Goal: Find contact information: Find contact information

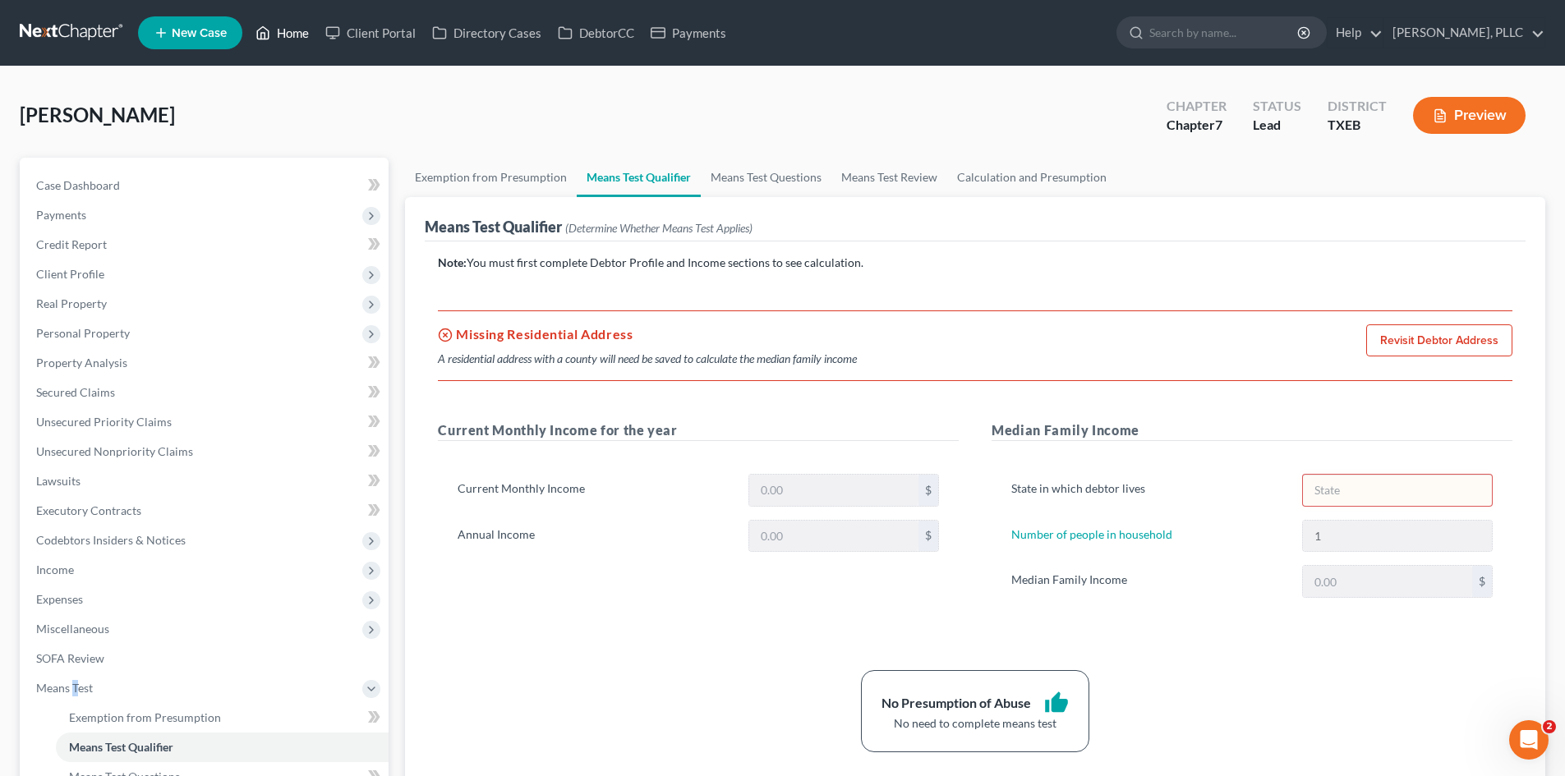
click at [290, 35] on link "Home" at bounding box center [282, 33] width 70 height 30
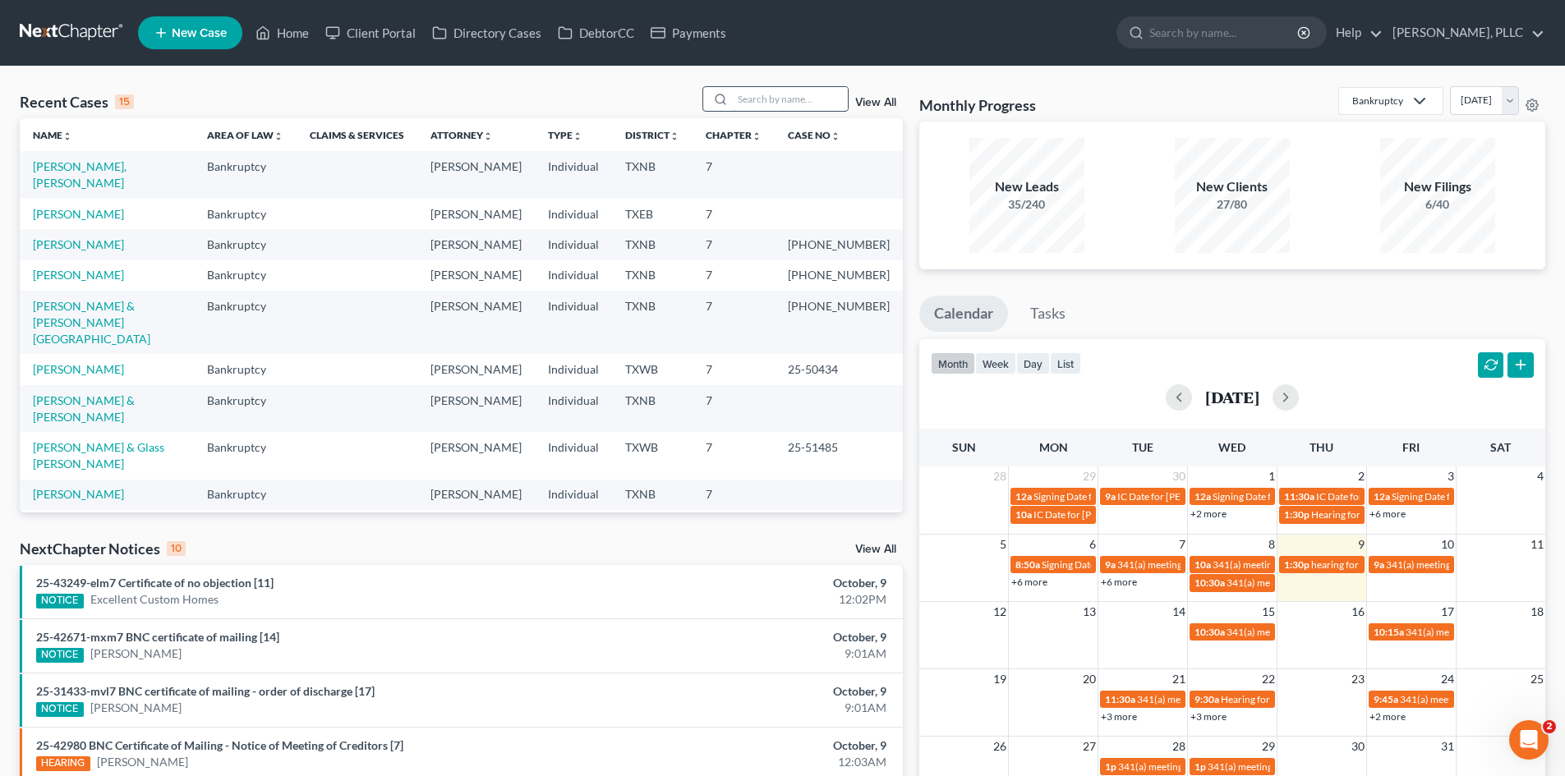
click at [738, 90] on input "search" at bounding box center [790, 99] width 115 height 24
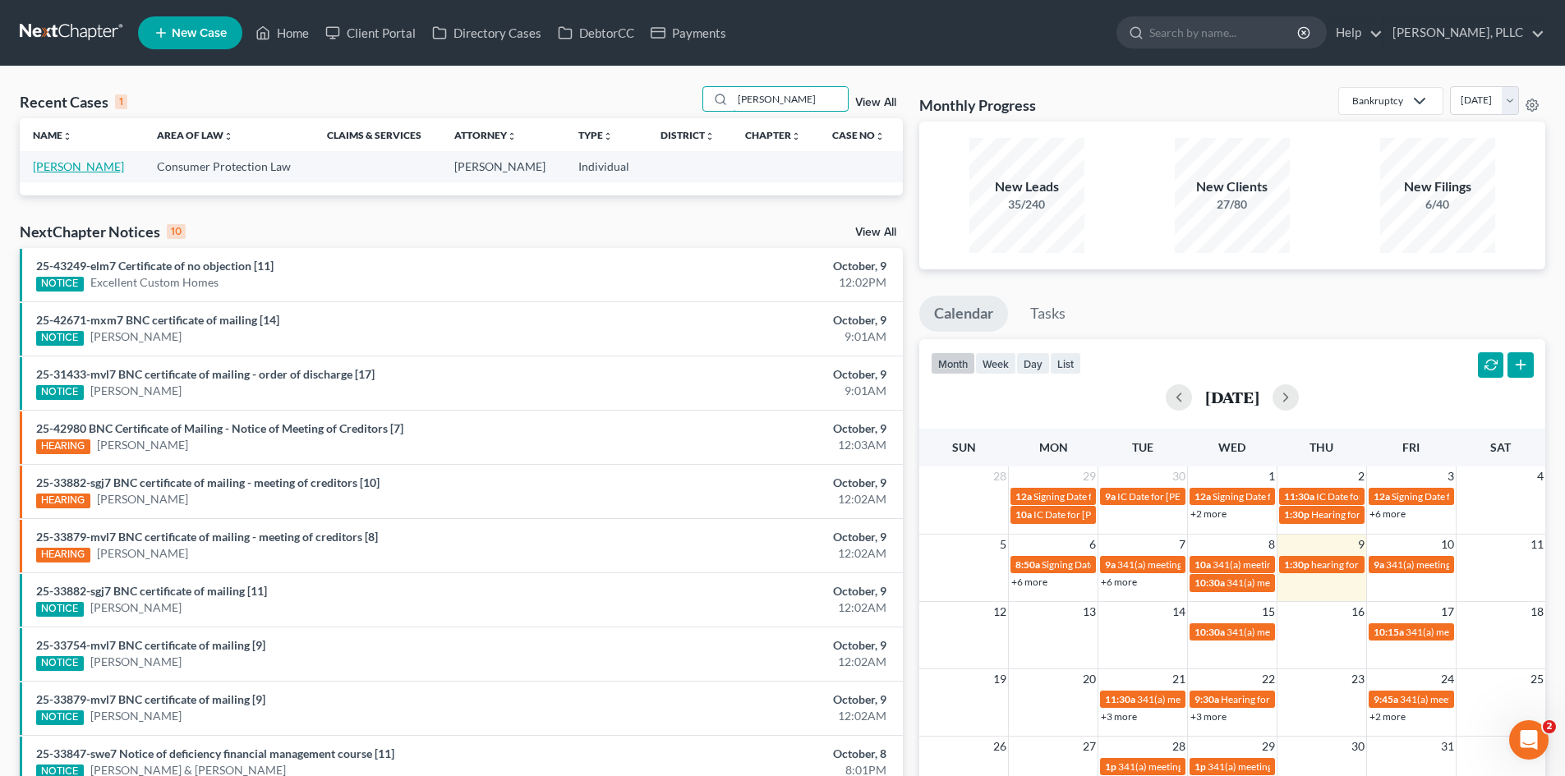
type input "[PERSON_NAME]"
click at [92, 166] on link "[PERSON_NAME]" at bounding box center [78, 166] width 91 height 14
select select "0"
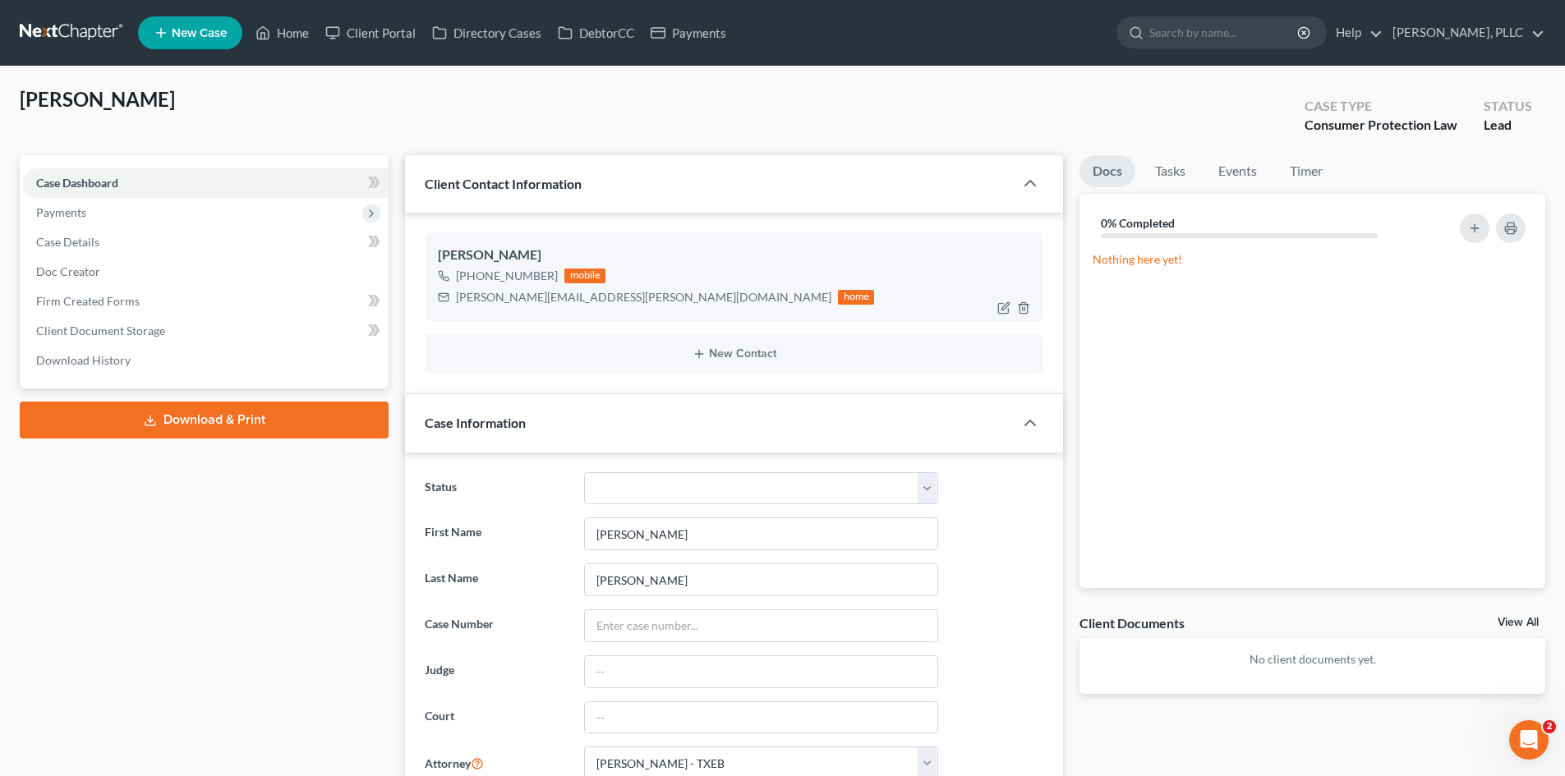
click at [577, 298] on div "[PERSON_NAME][EMAIL_ADDRESS][PERSON_NAME][DOMAIN_NAME]" at bounding box center [643, 297] width 375 height 16
drag, startPoint x: 593, startPoint y: 297, endPoint x: 458, endPoint y: 298, distance: 134.7
click at [458, 298] on div "[PERSON_NAME][EMAIL_ADDRESS][PERSON_NAME][DOMAIN_NAME]" at bounding box center [643, 297] width 375 height 16
copy div "[PERSON_NAME][EMAIL_ADDRESS][PERSON_NAME][DOMAIN_NAME]"
click at [730, 294] on div "[PHONE_NUMBER] mobile [PERSON_NAME][EMAIL_ADDRESS][PERSON_NAME][DOMAIN_NAME] ho…" at bounding box center [734, 286] width 592 height 43
